Goal: Check status: Check status

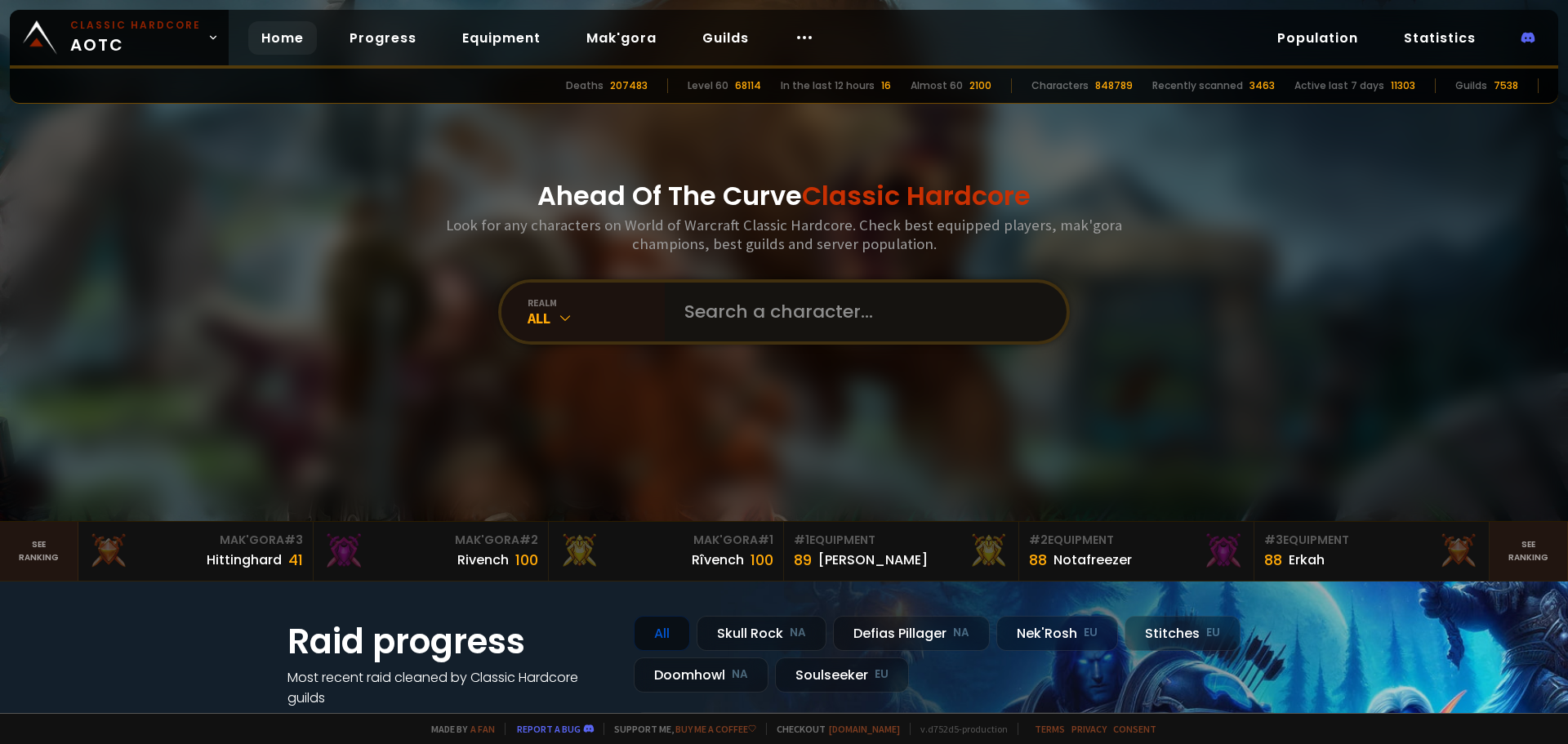
click at [754, 303] on input "text" at bounding box center [860, 312] width 373 height 59
type input "xephrou"
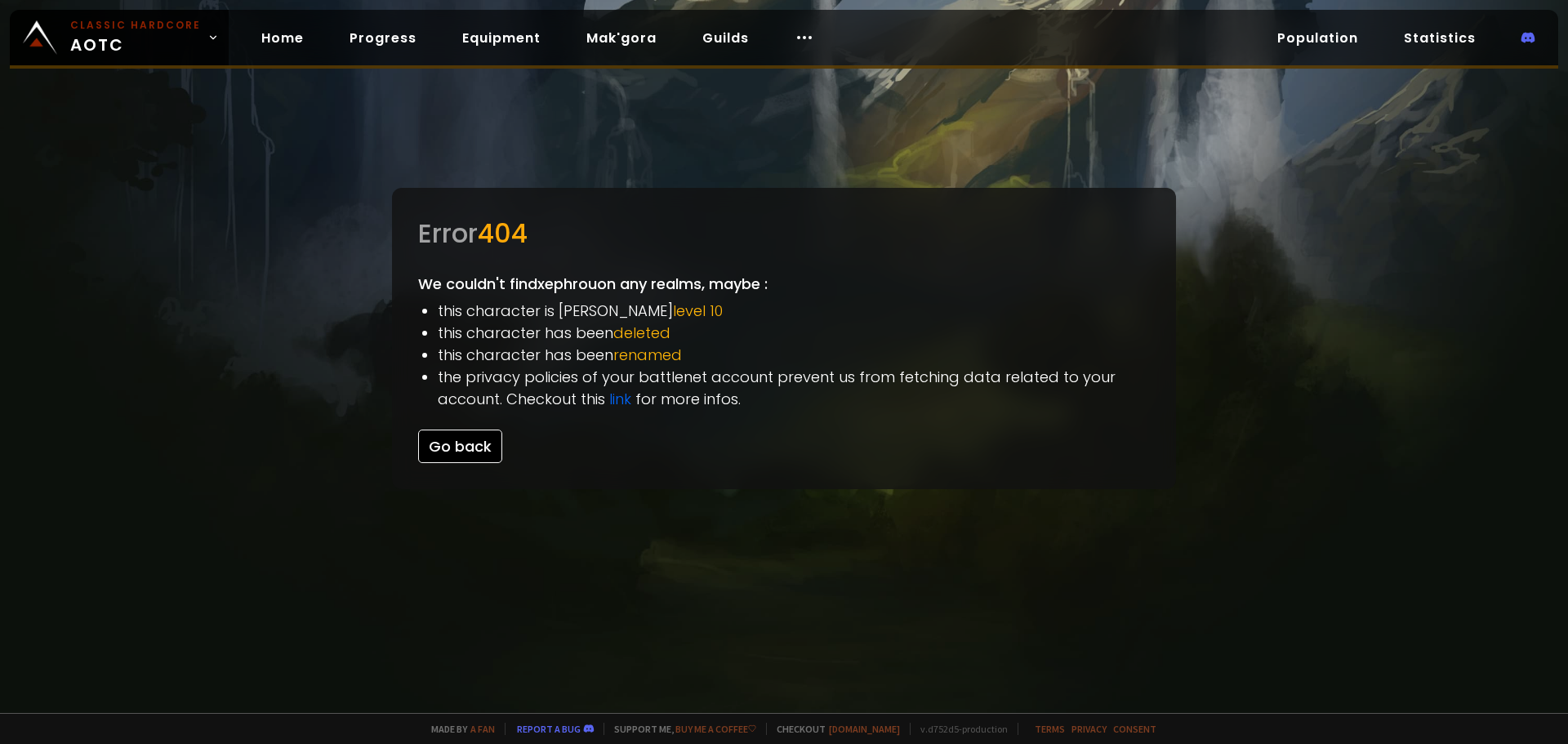
click at [468, 441] on button "Go back" at bounding box center [460, 446] width 84 height 34
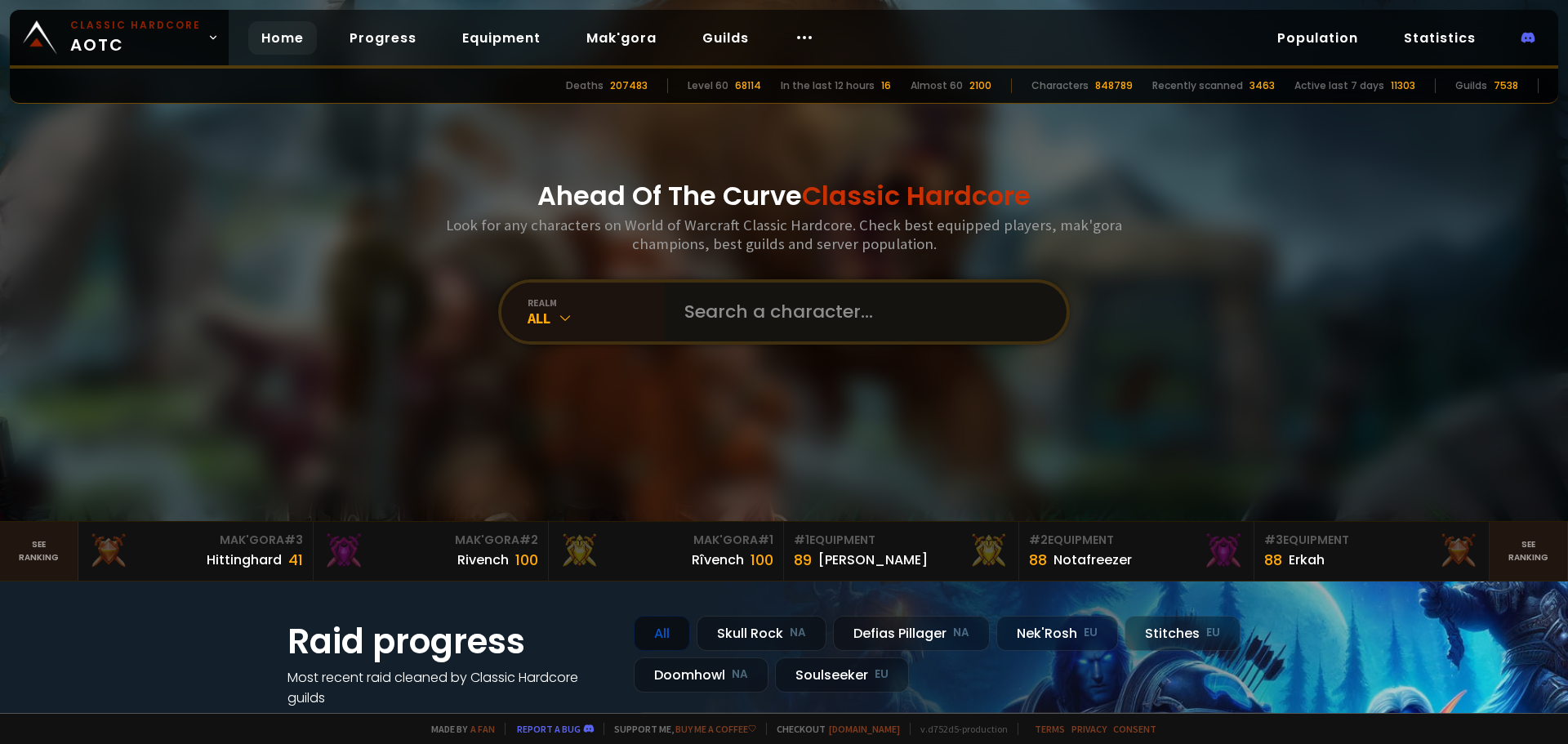
click at [742, 323] on input "text" at bounding box center [860, 312] width 373 height 59
type input "Xephrous"
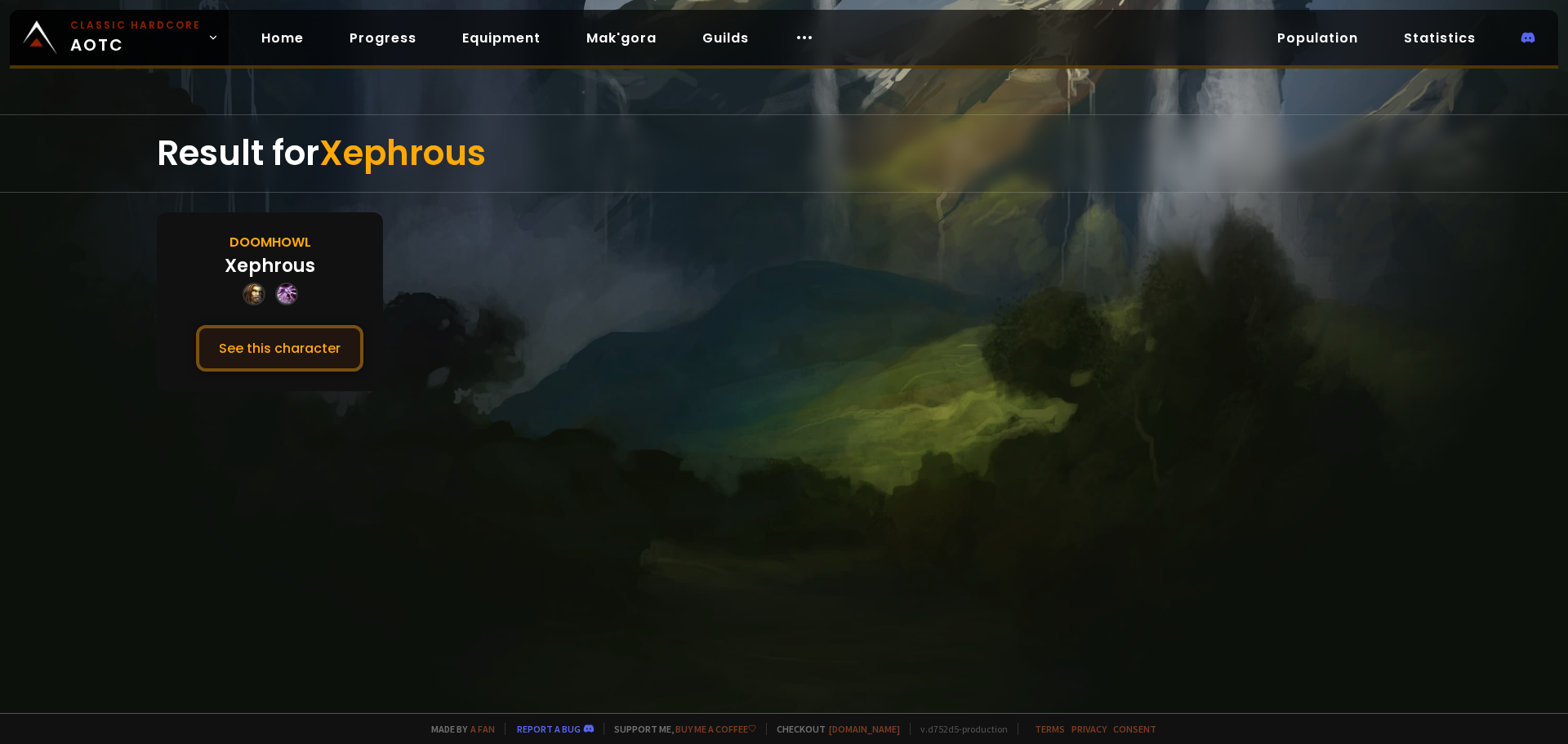
click at [303, 344] on button "See this character" at bounding box center [280, 348] width 168 height 47
